Goal: Obtain resource: Obtain resource

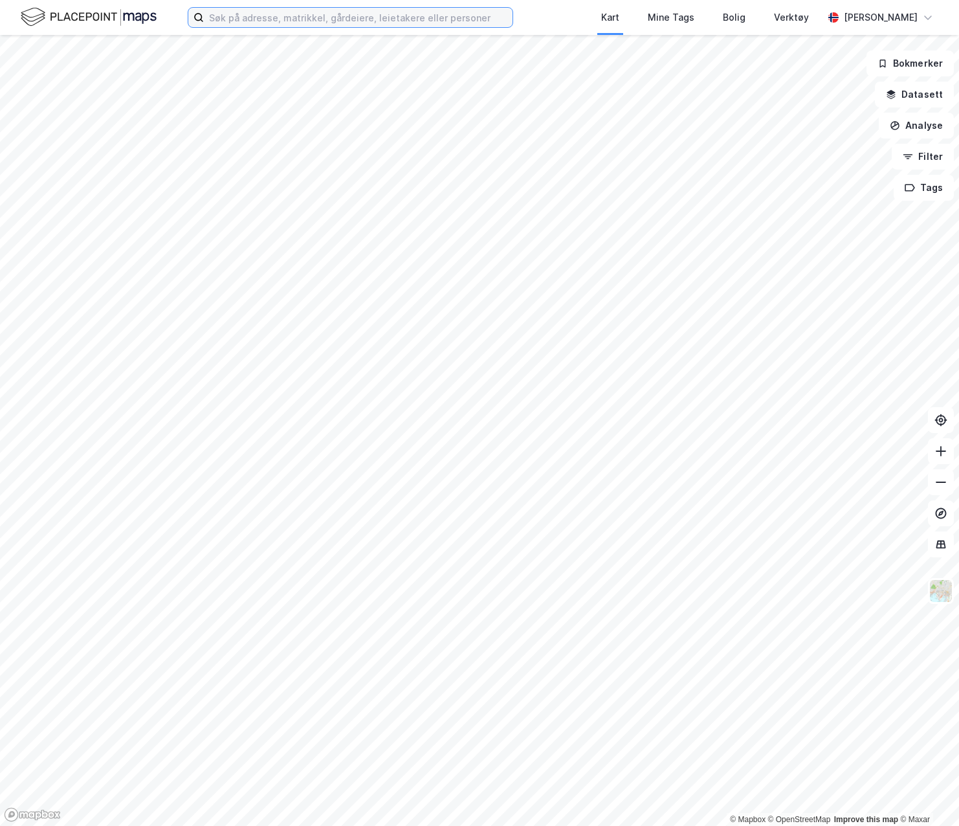
click at [269, 18] on input at bounding box center [358, 17] width 309 height 19
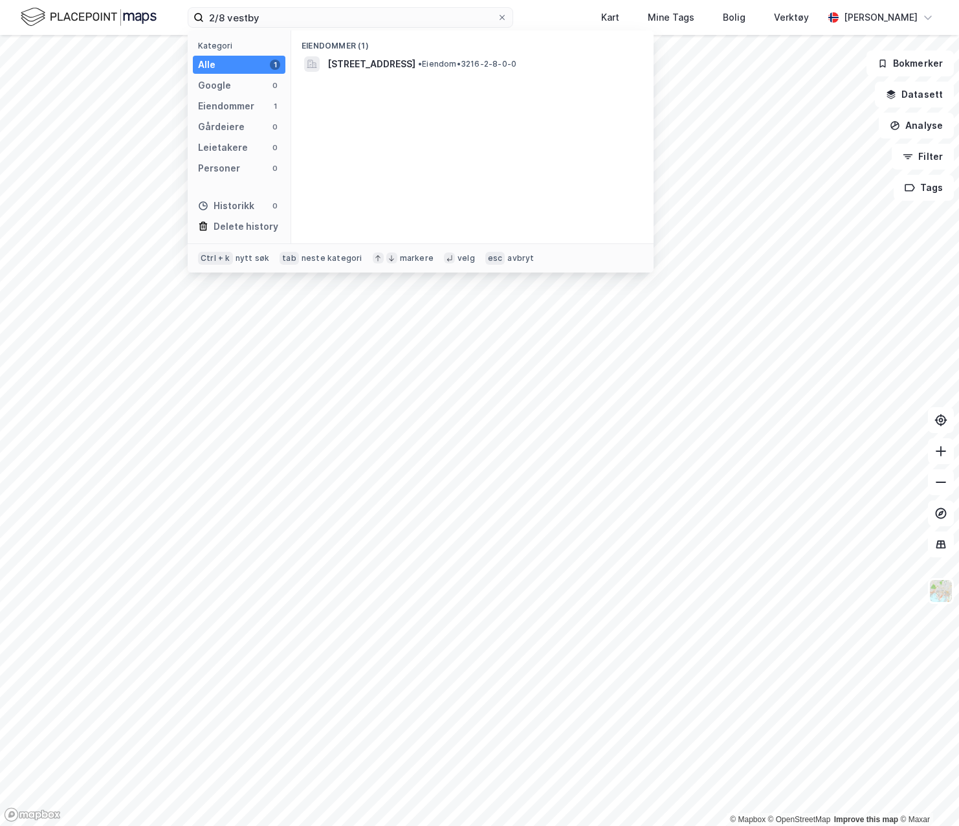
click at [364, 62] on span "[STREET_ADDRESS]" at bounding box center [372, 64] width 88 height 16
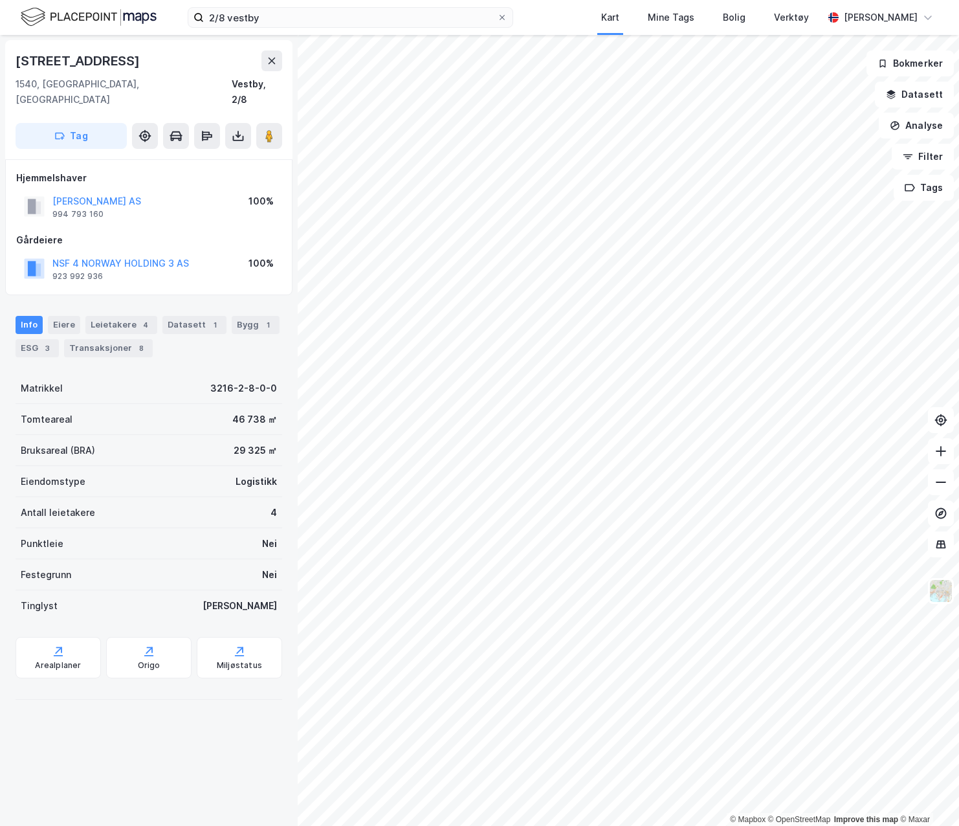
click at [234, 129] on icon at bounding box center [238, 135] width 13 height 13
click at [219, 151] on div "Last ned grunnbok" at bounding box center [182, 161] width 138 height 21
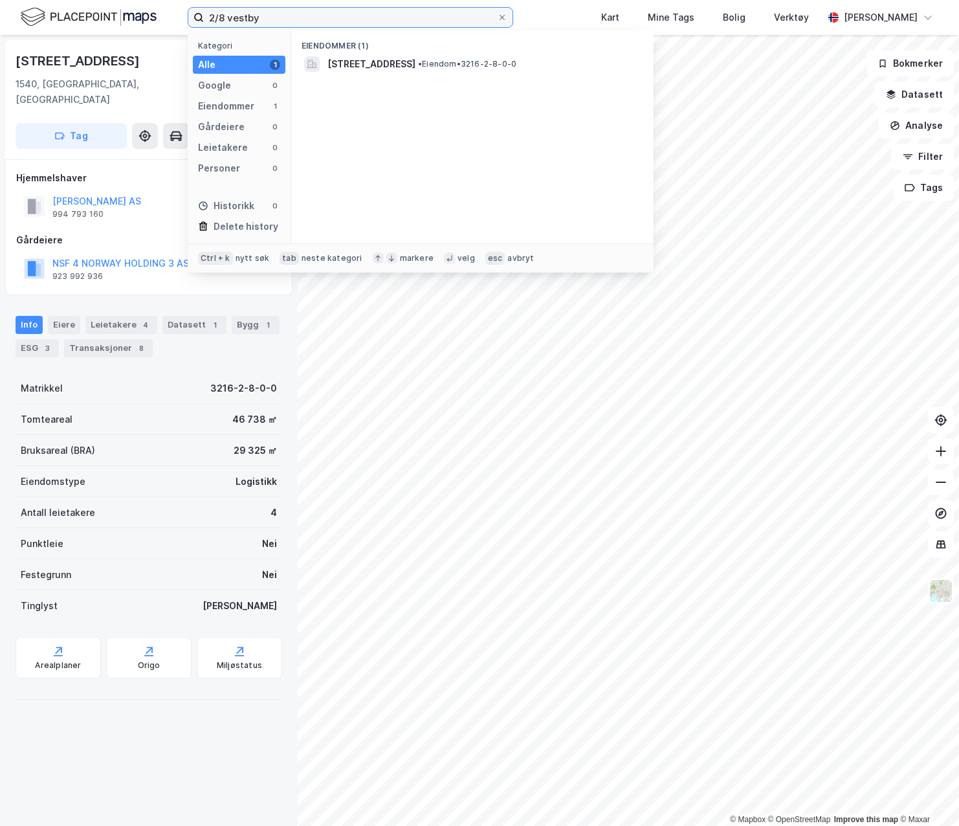
click at [326, 13] on input "2/8 vestby" at bounding box center [350, 17] width 293 height 19
click at [227, 16] on input "2/8 vestby" at bounding box center [350, 17] width 293 height 19
type input "2/3 vestby"
click at [517, 65] on span "• Eiendom • 3216-2-3-0-0" at bounding box center [467, 64] width 98 height 10
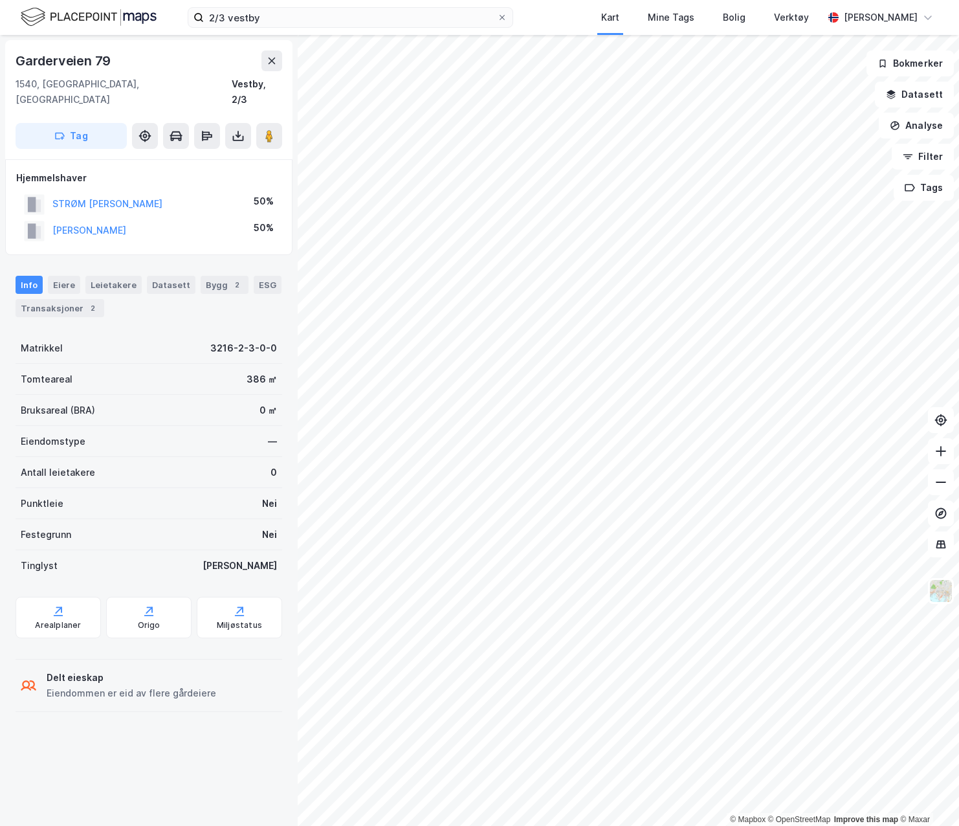
click at [230, 123] on button at bounding box center [238, 136] width 26 height 26
click at [219, 153] on div "Last ned grunnbok" at bounding box center [182, 161] width 138 height 21
